Goal: Task Accomplishment & Management: Complete application form

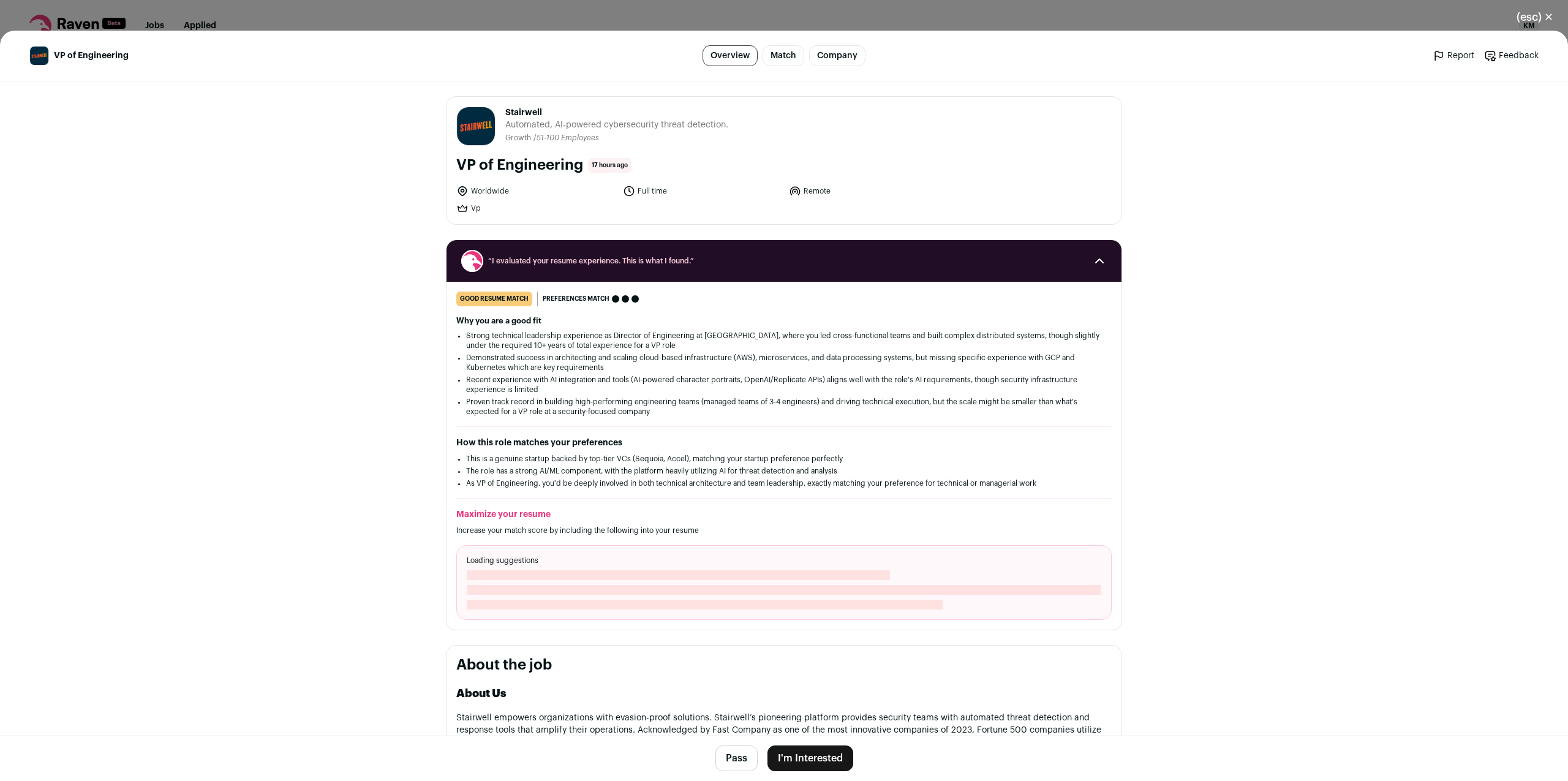
click at [1549, 19] on button "(esc) ✕" at bounding box center [1535, 17] width 66 height 27
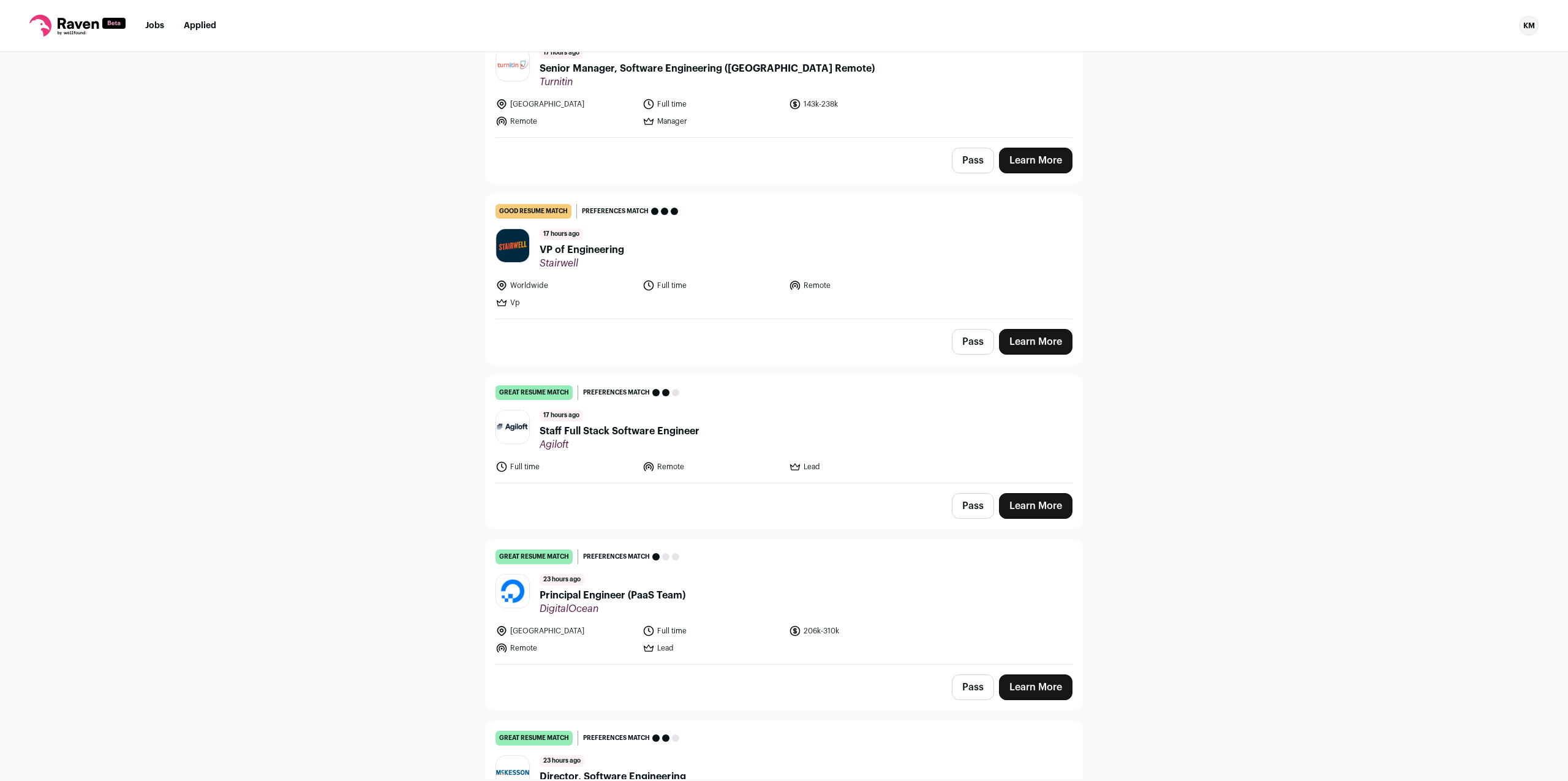
scroll to position [375, 0]
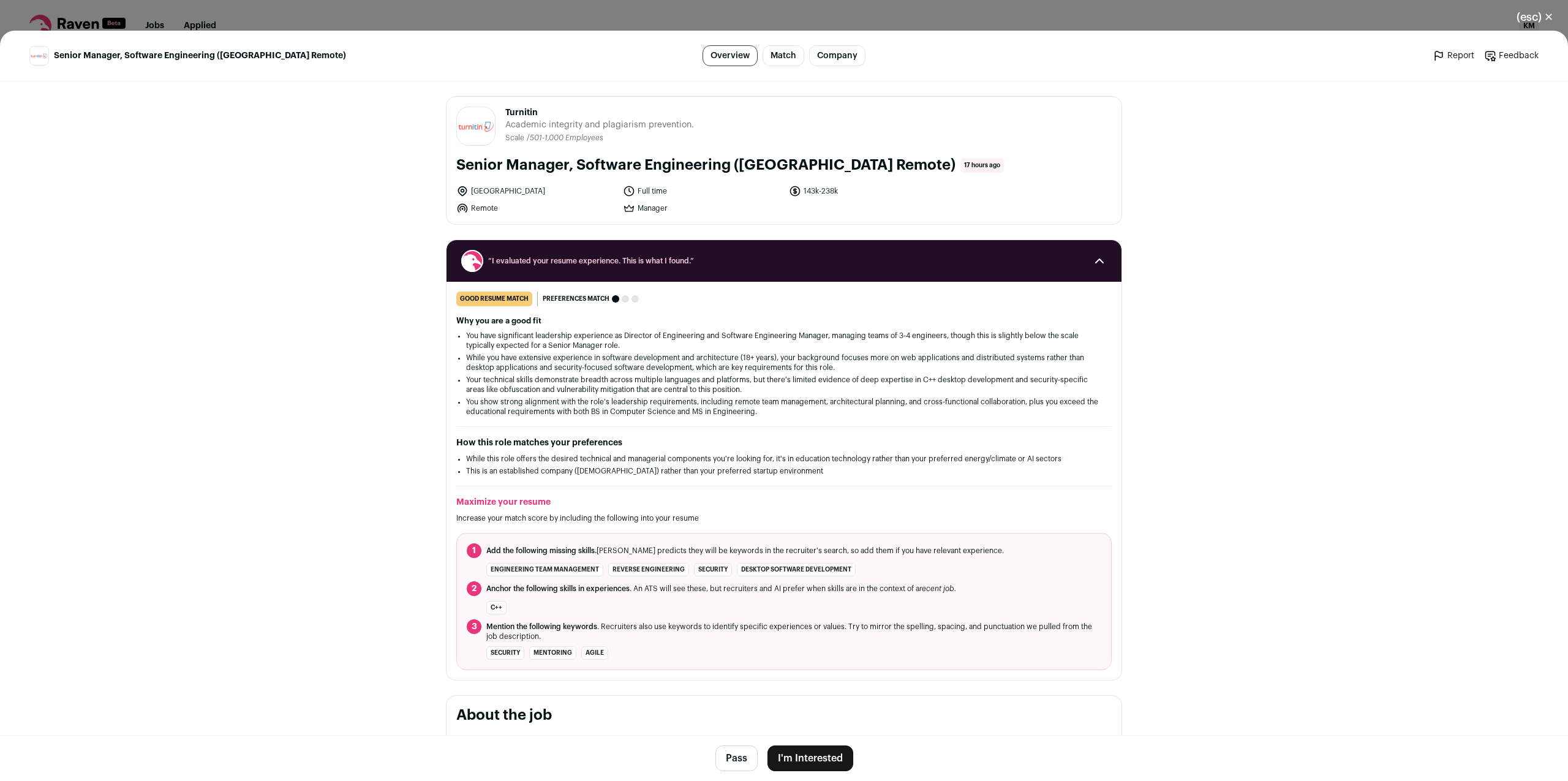
click at [801, 757] on button "I'm Interested" at bounding box center [810, 758] width 86 height 26
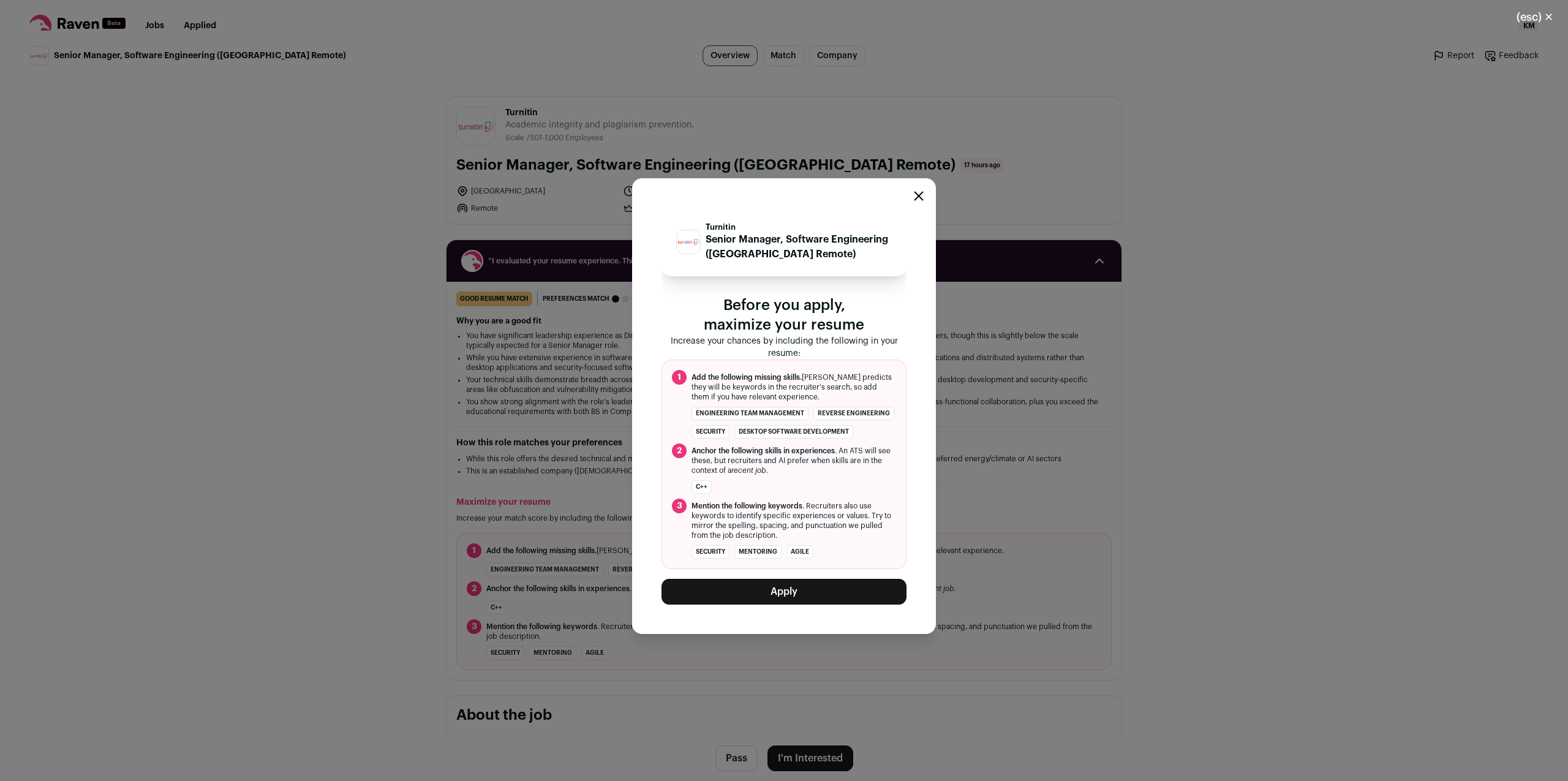
click at [767, 593] on button "Apply" at bounding box center [784, 591] width 245 height 26
